Goal: Find specific page/section: Find specific page/section

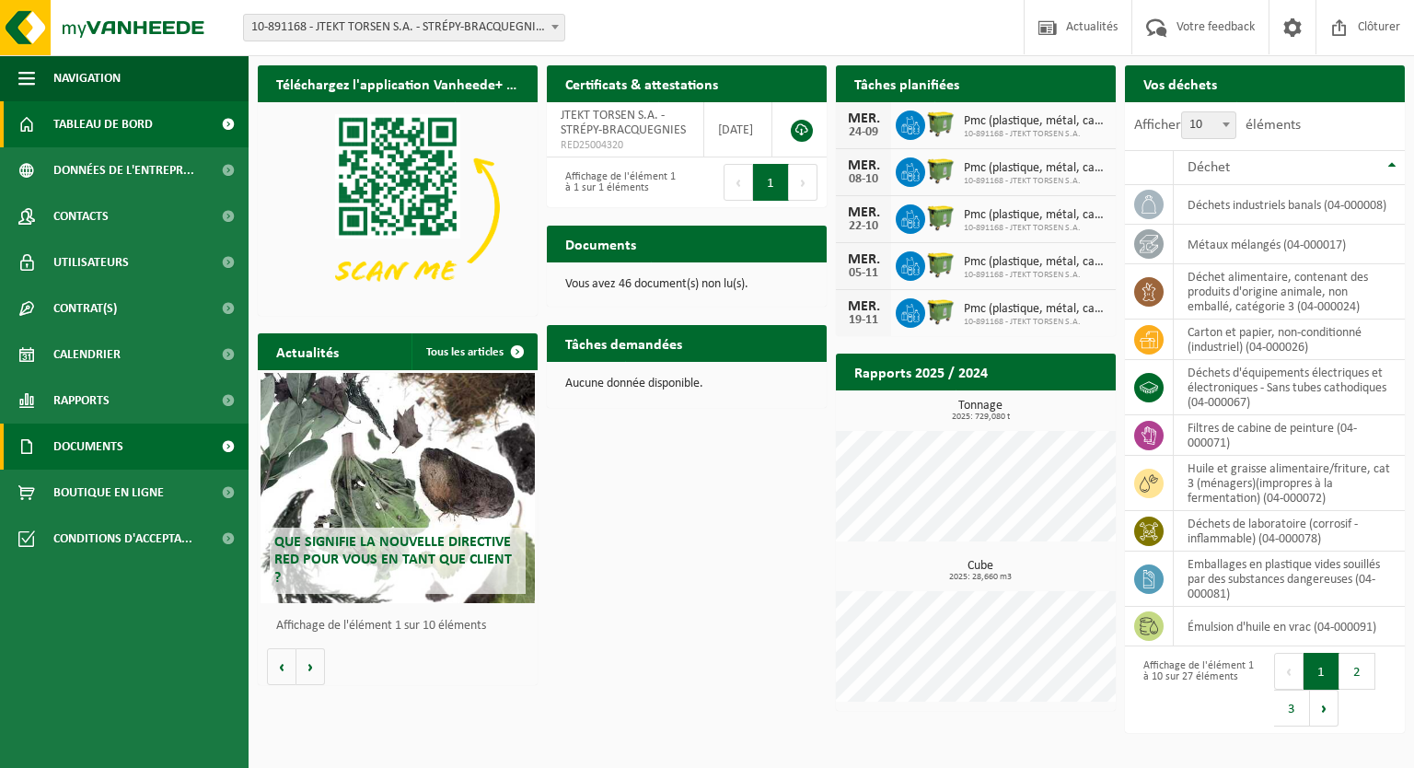
click at [81, 454] on span "Documents" at bounding box center [88, 446] width 70 height 46
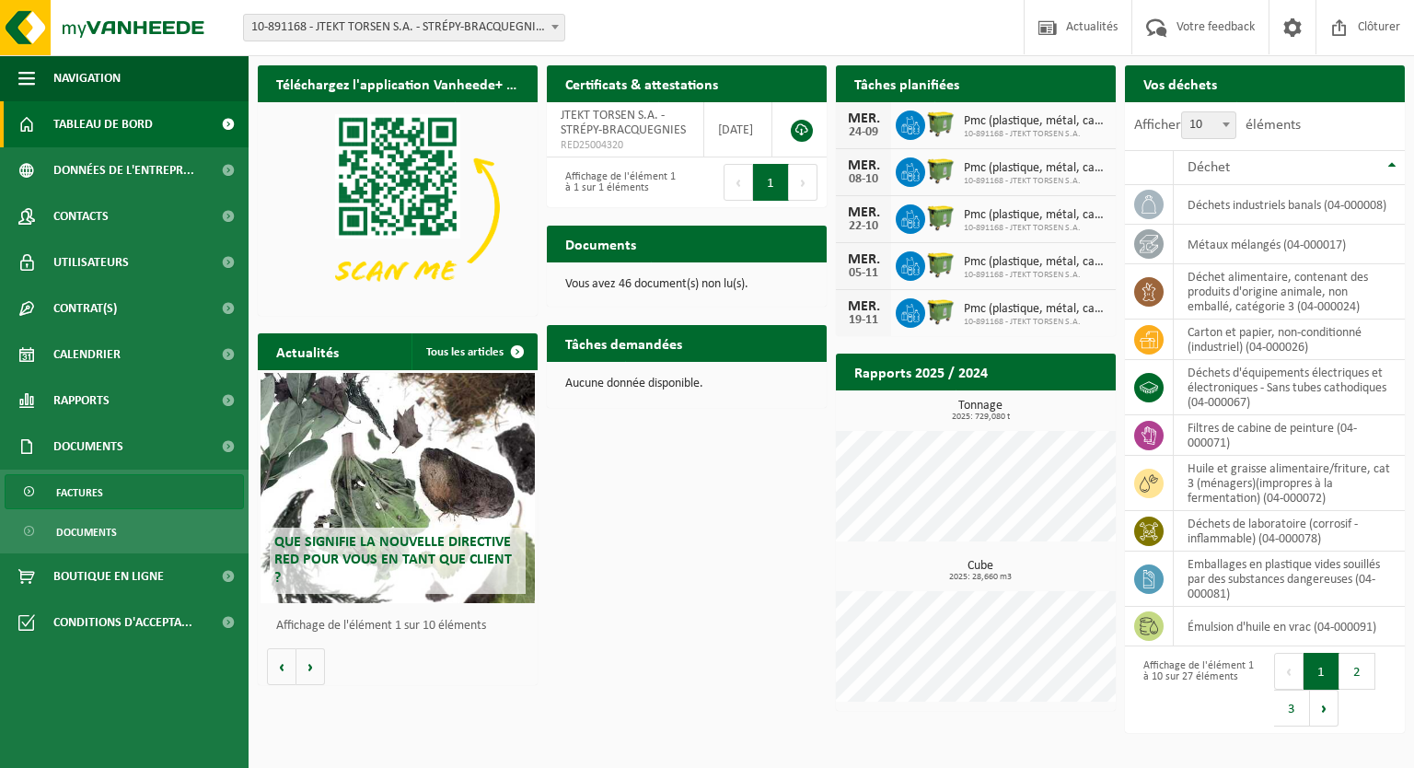
click at [88, 498] on span "Factures" at bounding box center [79, 492] width 47 height 35
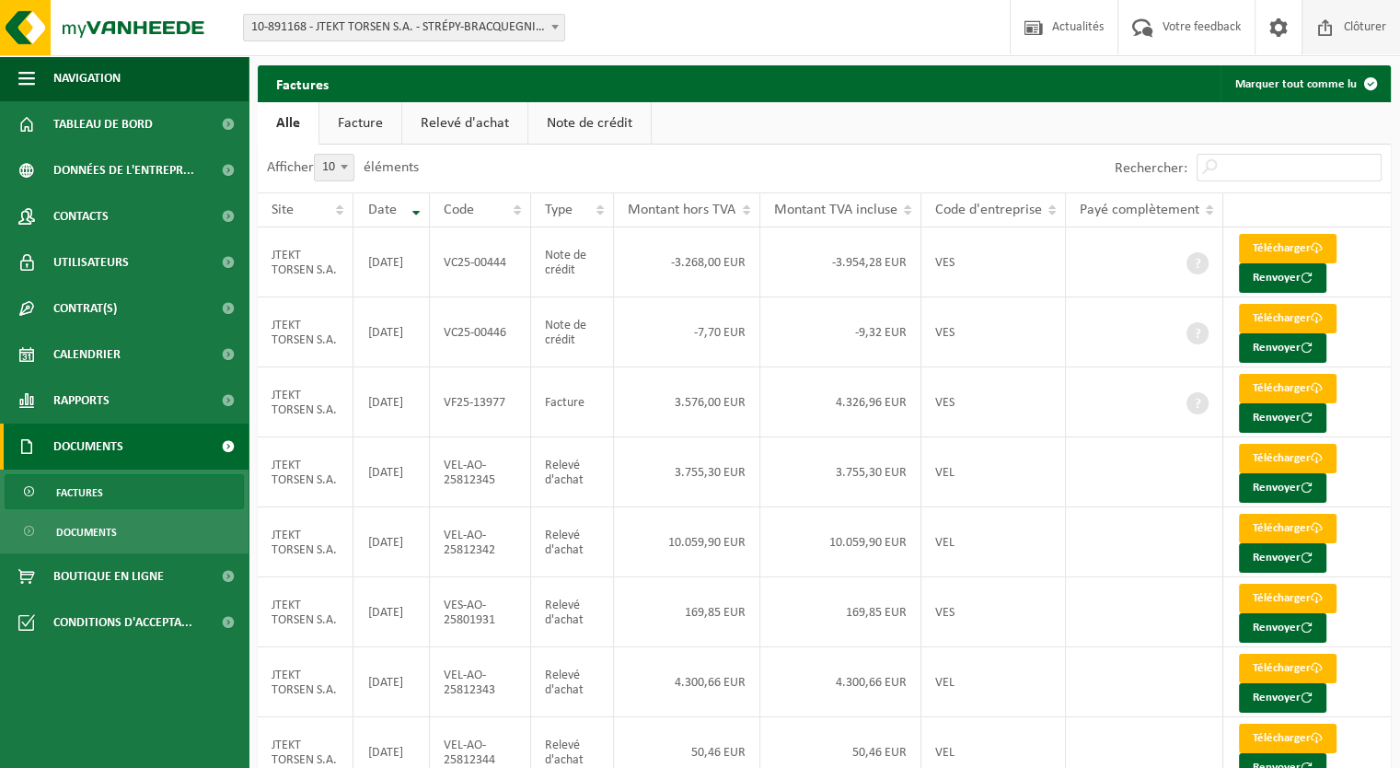
click at [1362, 26] on span "Clôturer" at bounding box center [1365, 27] width 52 height 54
